Goal: Information Seeking & Learning: Learn about a topic

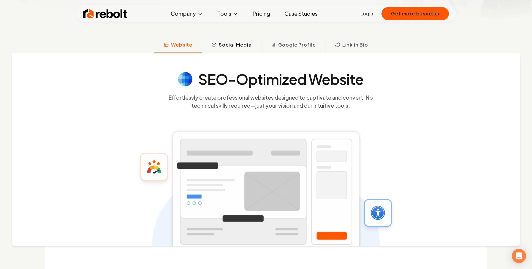
click at [231, 52] on button "Social Media" at bounding box center [231, 45] width 59 height 15
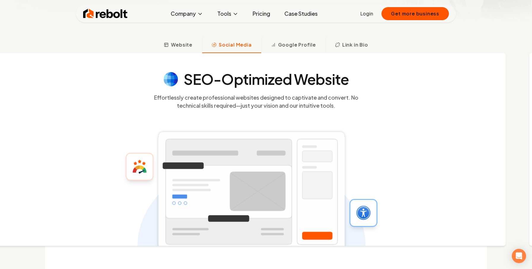
scroll to position [223, 0]
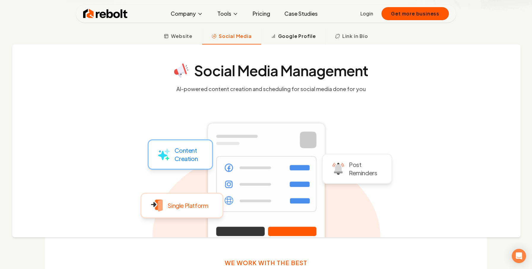
click at [302, 41] on button "Google Profile" at bounding box center [293, 36] width 64 height 15
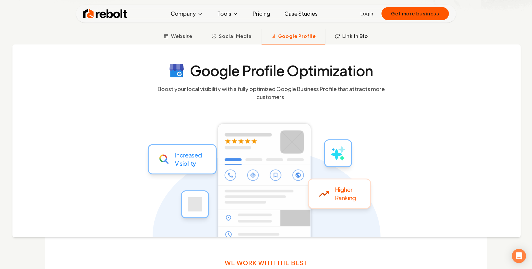
click at [353, 43] on button "Link in Bio" at bounding box center [351, 36] width 52 height 15
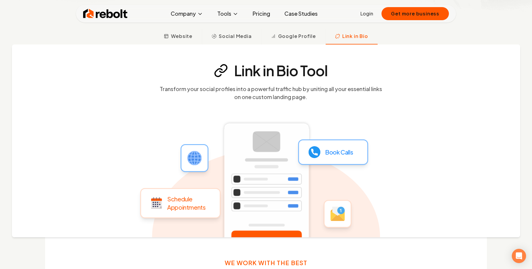
scroll to position [340, 0]
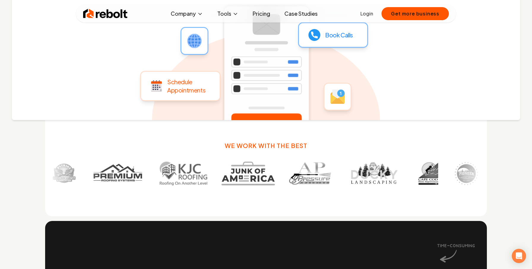
click at [444, 99] on div "Link in Bio Tool Transform your social profiles into a powerful traffic hub by …" at bounding box center [266, 23] width 508 height 193
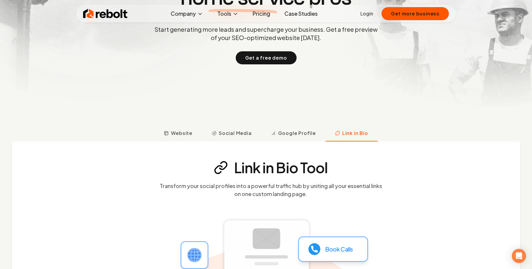
scroll to position [132, 0]
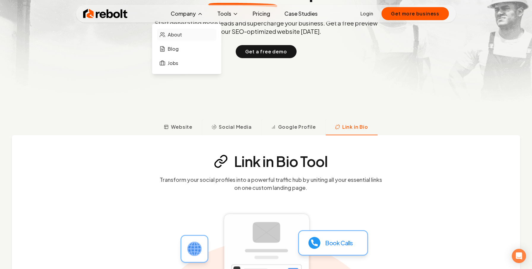
click at [173, 39] on link "About" at bounding box center [186, 35] width 59 height 12
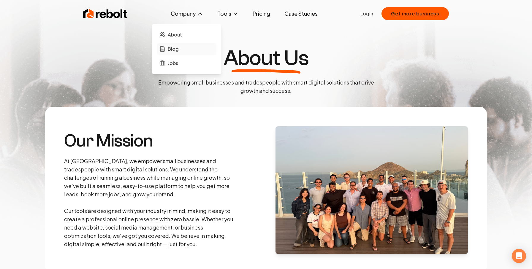
click at [188, 54] on link "Blog" at bounding box center [186, 49] width 59 height 12
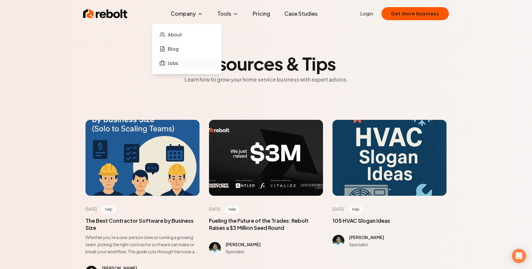
click at [181, 60] on link "Jobs" at bounding box center [186, 63] width 59 height 12
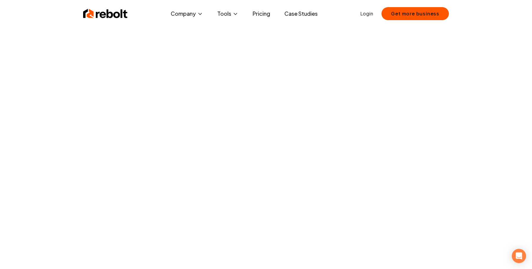
click at [117, 13] on img at bounding box center [105, 14] width 45 height 12
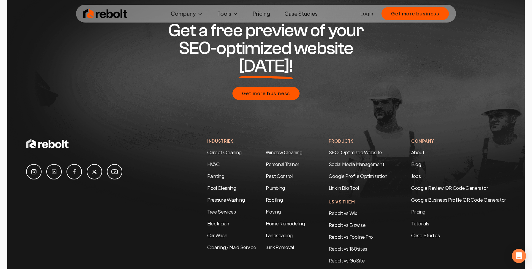
scroll to position [2815, 0]
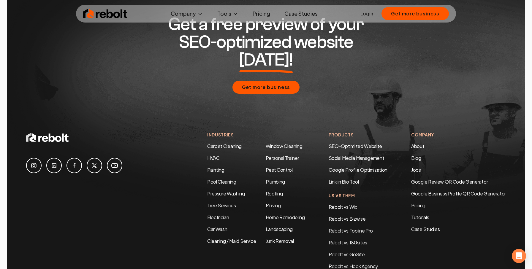
click at [434, 51] on div "Get a free preview of your SEO-optimized website [DATE]! Get more business" at bounding box center [266, 54] width 480 height 154
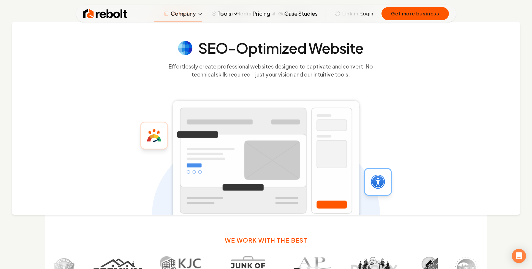
scroll to position [0, 0]
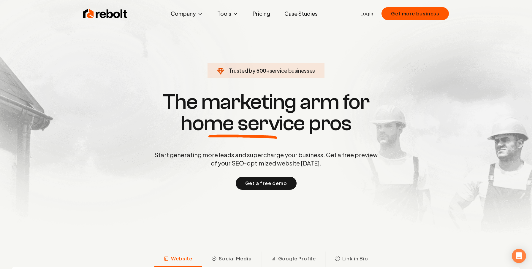
click at [269, 69] on span "service businesses" at bounding box center [292, 70] width 46 height 7
copy span "Trusted by 466 + service businesses"
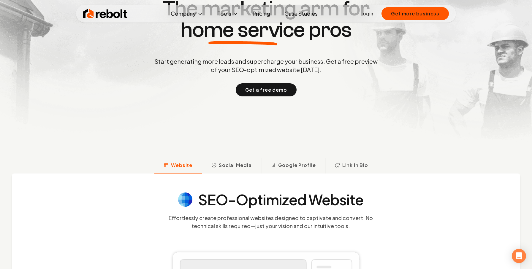
scroll to position [35, 0]
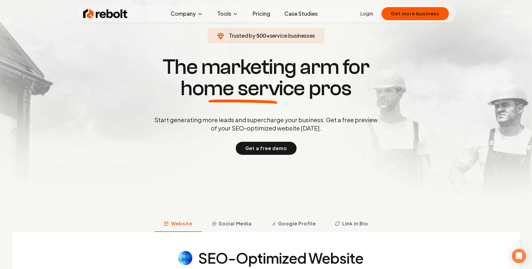
click at [238, 60] on h1 "The marketing arm for home service pros" at bounding box center [265, 77] width 285 height 43
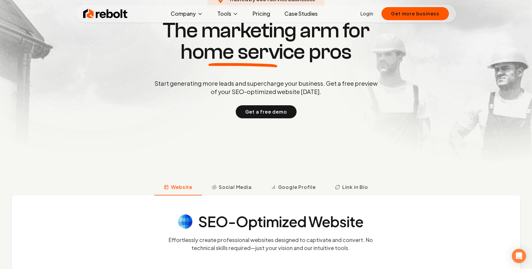
scroll to position [72, 0]
drag, startPoint x: 263, startPoint y: 85, endPoint x: 350, endPoint y: 80, distance: 86.8
click at [350, 80] on p "Start generating more leads and supercharge your business. Get a free preview o…" at bounding box center [266, 87] width 226 height 17
click at [394, 86] on div "Trusted by 500 + service businesses The marketing arm for home service pros Sta…" at bounding box center [266, 68] width 294 height 100
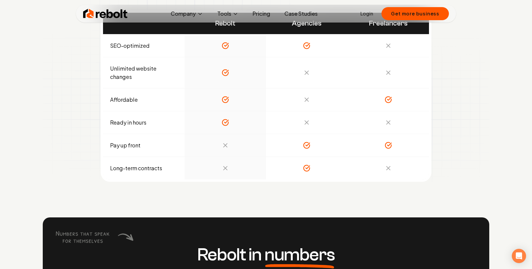
scroll to position [2093, 0]
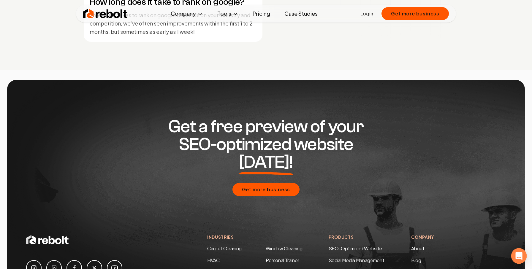
scroll to position [2713, 0]
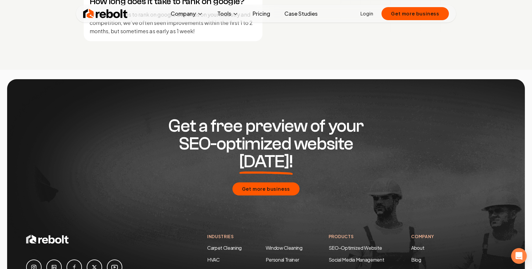
click at [516, 255] on icon "Open Intercom Messenger" at bounding box center [518, 256] width 7 height 8
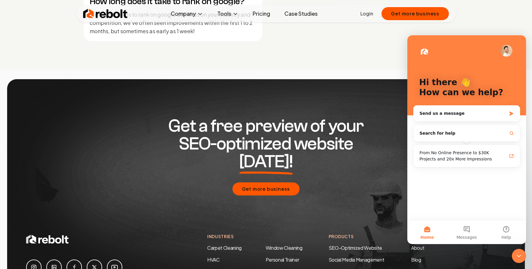
scroll to position [0, 0]
click at [462, 118] on div "Send us a message" at bounding box center [466, 114] width 106 height 16
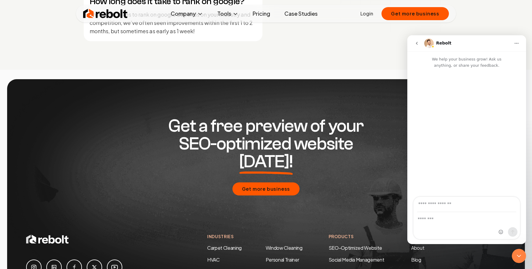
click at [343, 82] on div "Get a free preview of your SEO-optimized website [DATE]! Get more business" at bounding box center [266, 156] width 480 height 154
drag, startPoint x: 518, startPoint y: 250, endPoint x: 522, endPoint y: 250, distance: 3.9
click at [518, 250] on div "Close Intercom Messenger" at bounding box center [519, 256] width 14 height 14
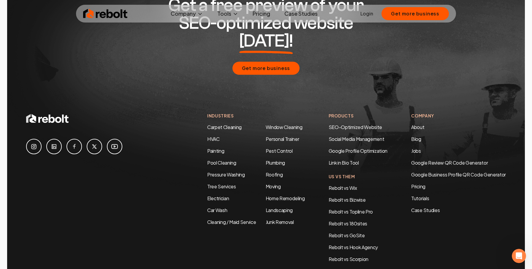
scroll to position [2826, 0]
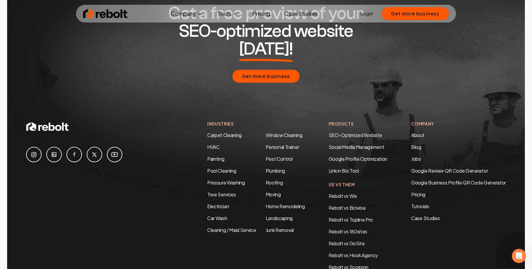
click at [521, 258] on icon "Open Intercom Messenger" at bounding box center [519, 256] width 10 height 10
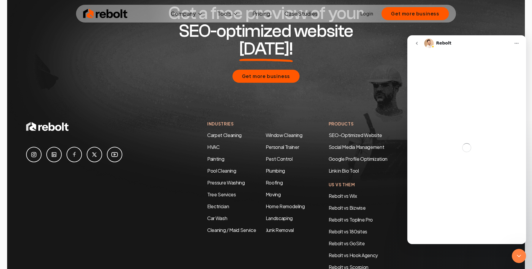
click at [501, 253] on div "Company About Blog Jobs Google Review QR Code Generator Google Business Profile…" at bounding box center [458, 202] width 95 height 162
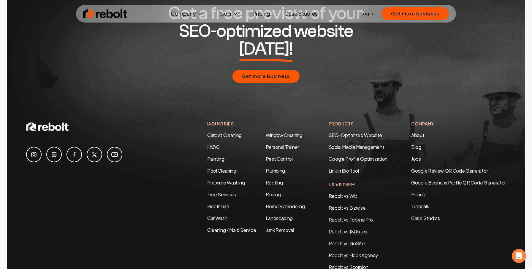
scroll to position [2874, 0]
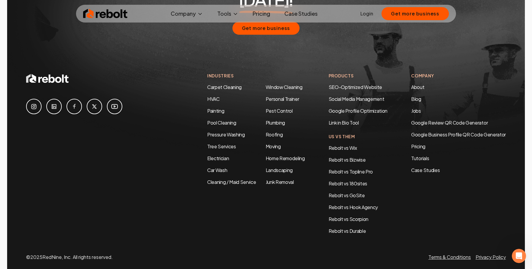
click at [419, 210] on div "Company About Blog Jobs Google Review QR Code Generator Google Business Profile…" at bounding box center [458, 154] width 95 height 162
click at [437, 223] on div "Industries Carpet Cleaning HVAC Painting Pool Cleaning Pressure Washing Tree Se…" at bounding box center [266, 167] width 480 height 188
